Goal: Task Accomplishment & Management: Manage account settings

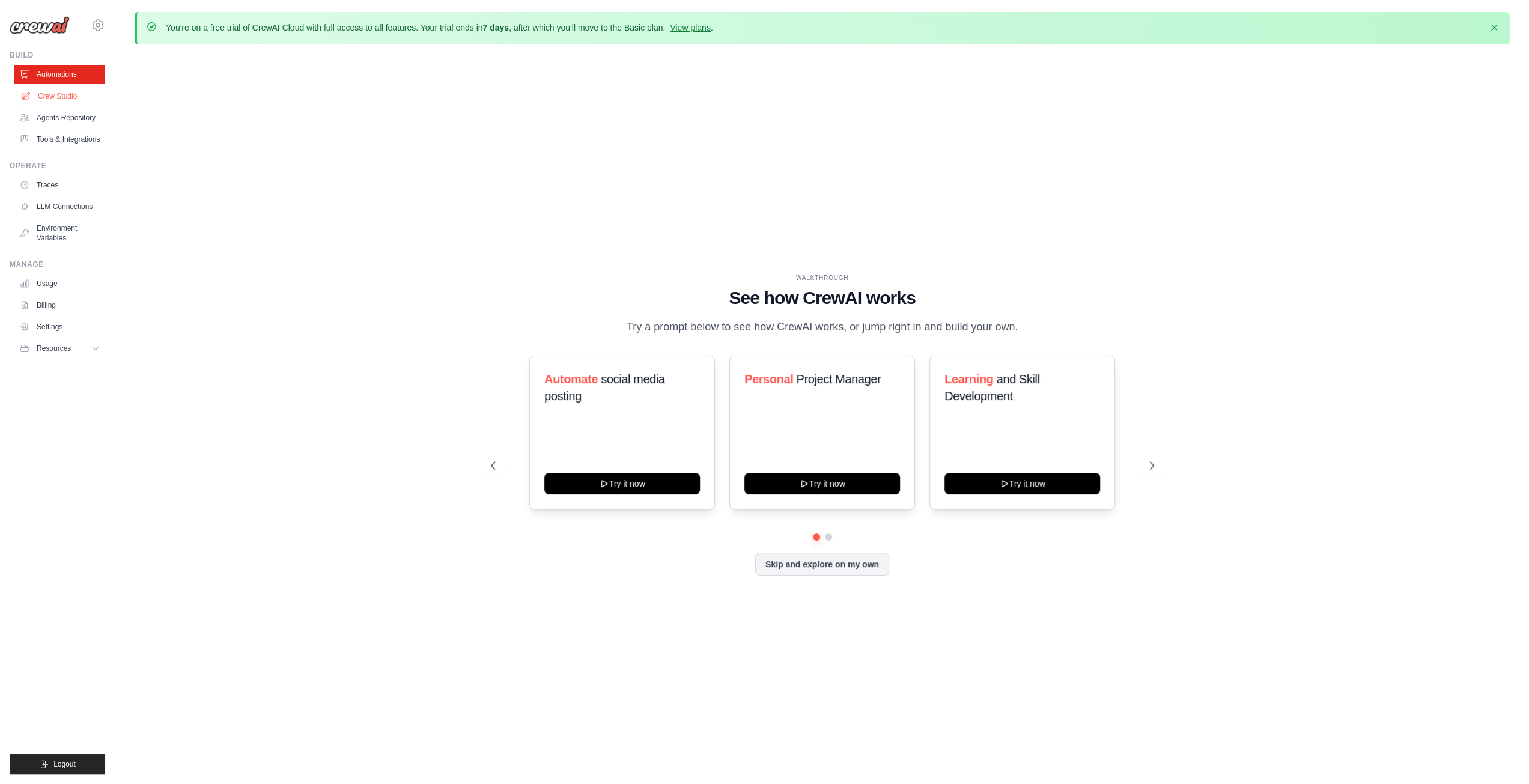
click at [73, 101] on link "Crew Studio" at bounding box center [61, 95] width 91 height 19
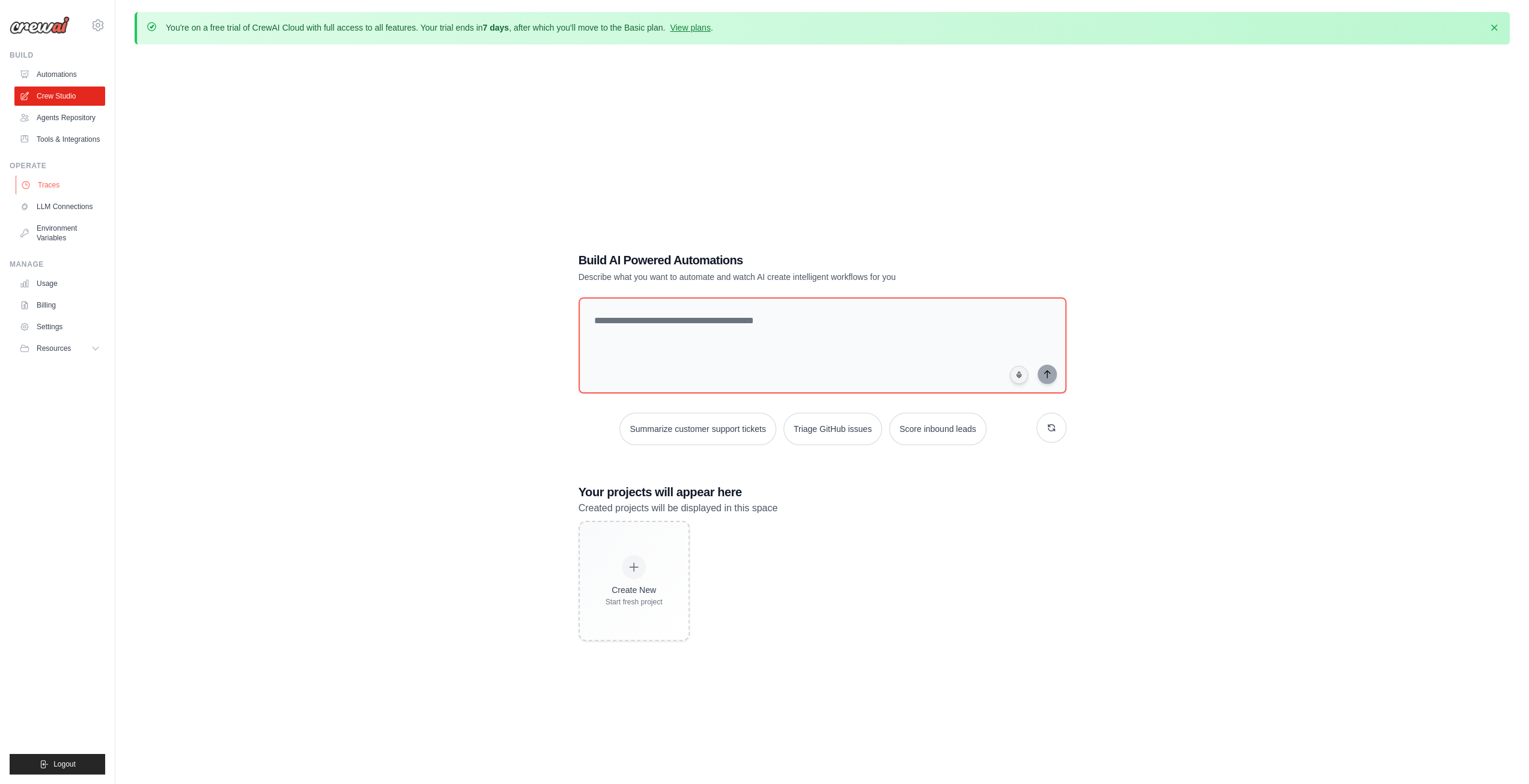
click at [42, 184] on link "Traces" at bounding box center [61, 185] width 91 height 19
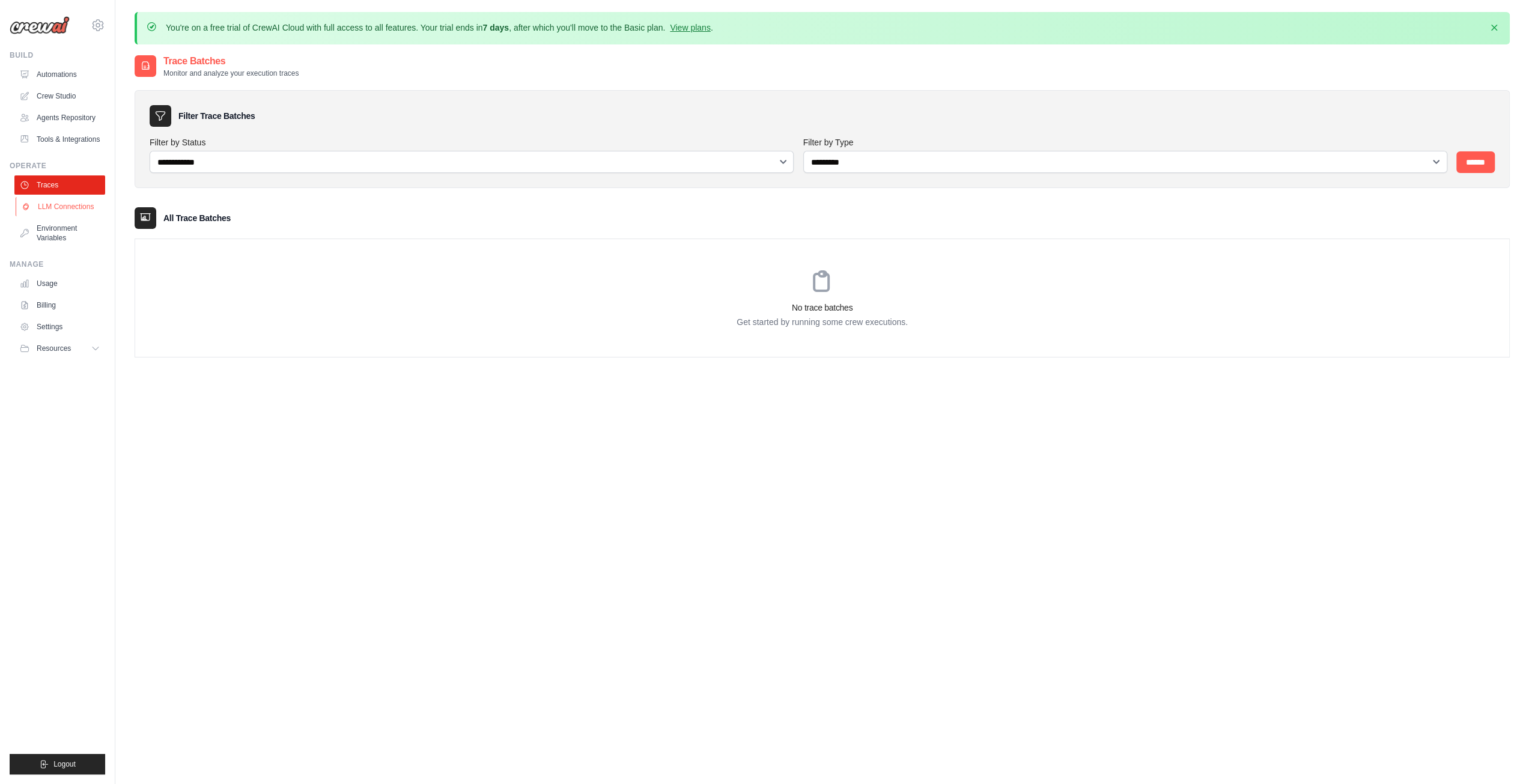
click at [42, 211] on link "LLM Connections" at bounding box center [61, 206] width 91 height 19
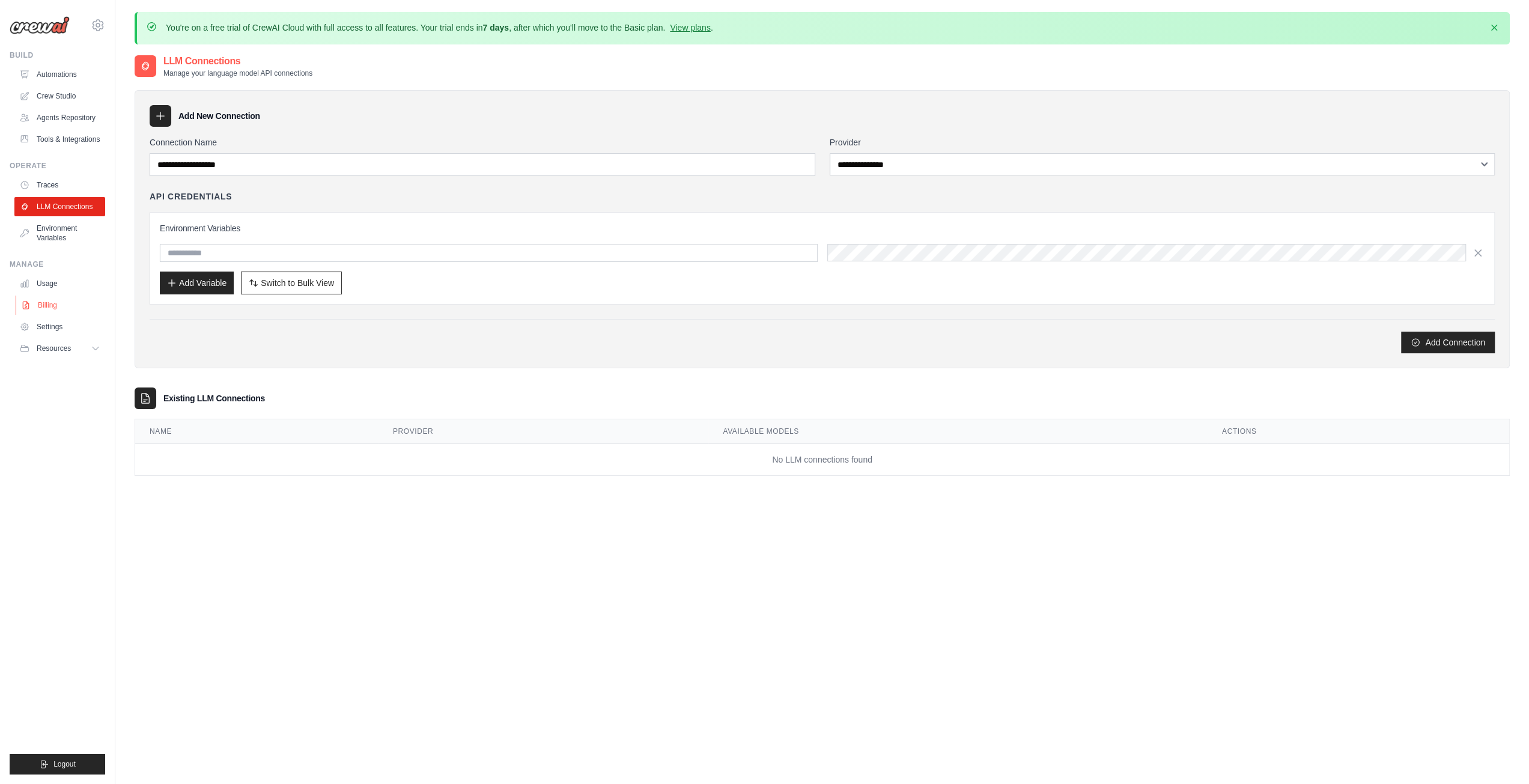
click at [49, 300] on link "Billing" at bounding box center [61, 305] width 91 height 19
click at [54, 283] on link "Usage" at bounding box center [61, 283] width 91 height 19
